Goal: Information Seeking & Learning: Find specific fact

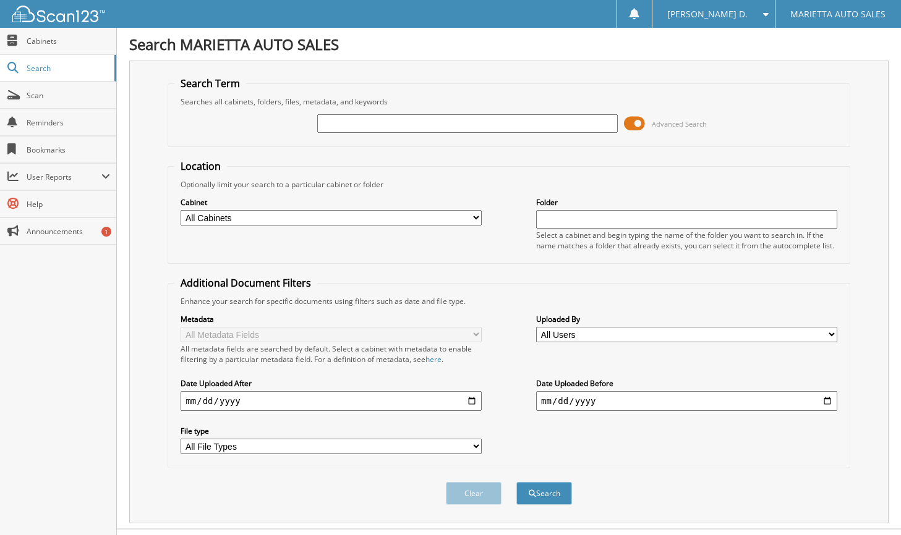
click at [346, 121] on input "text" at bounding box center [467, 123] width 301 height 19
type input "J2020452"
click at [516, 482] on button "Search" at bounding box center [544, 493] width 56 height 23
click at [44, 68] on span "Search" at bounding box center [68, 68] width 82 height 11
click at [41, 69] on span "Search" at bounding box center [68, 68] width 82 height 11
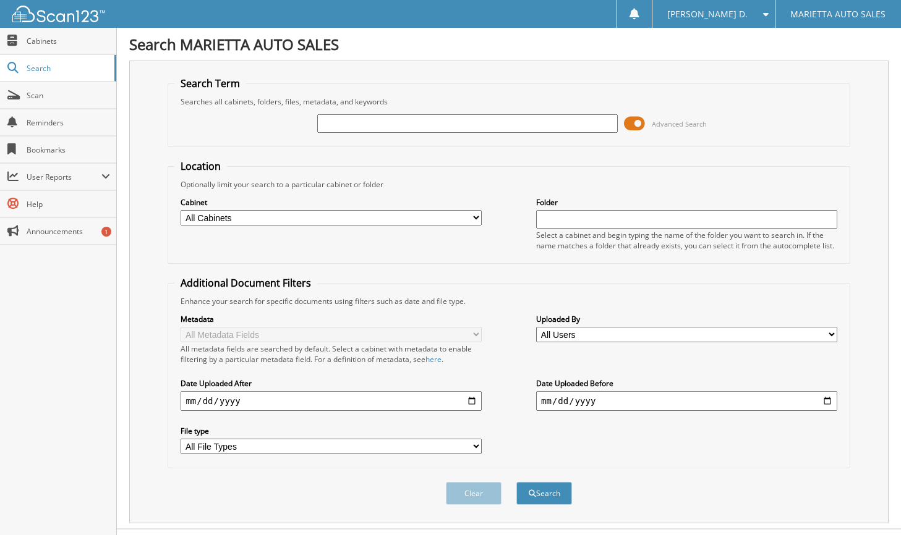
click at [361, 125] on input "text" at bounding box center [467, 123] width 301 height 19
type input "J2020452"
click at [516, 482] on button "Search" at bounding box center [544, 493] width 56 height 23
click at [479, 128] on input "J2020452" at bounding box center [467, 123] width 301 height 19
click at [516, 482] on button "Search" at bounding box center [544, 493] width 56 height 23
